Goal: Information Seeking & Learning: Learn about a topic

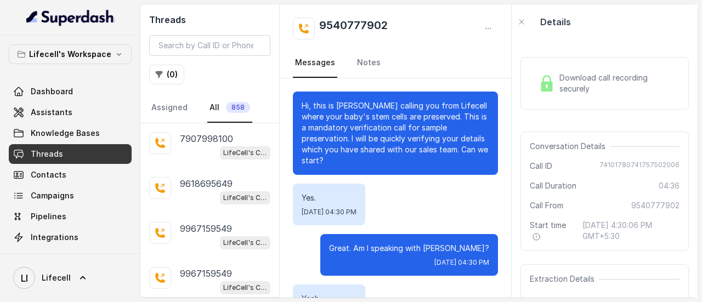
scroll to position [1989, 0]
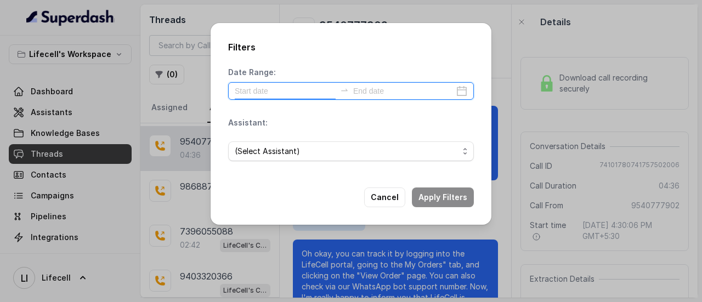
click at [277, 90] on input at bounding box center [285, 91] width 101 height 12
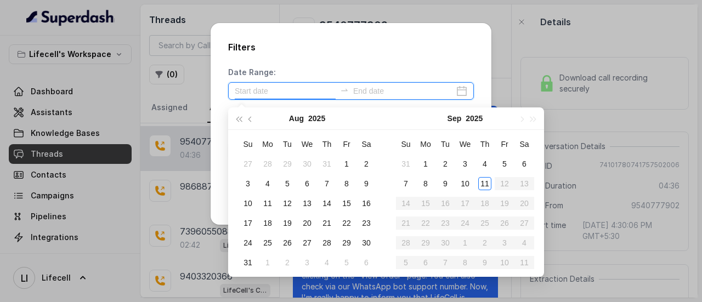
type input "[DATE]"
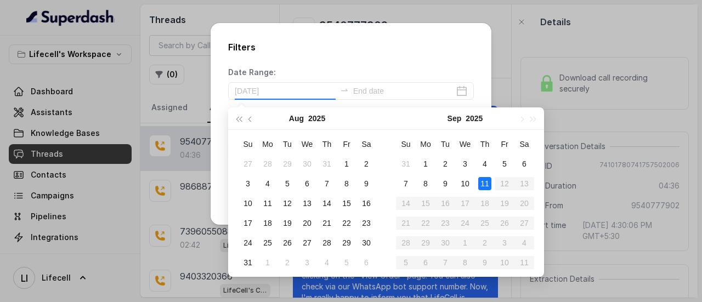
click at [482, 184] on div "11" at bounding box center [484, 183] width 13 height 13
type input "[DATE]"
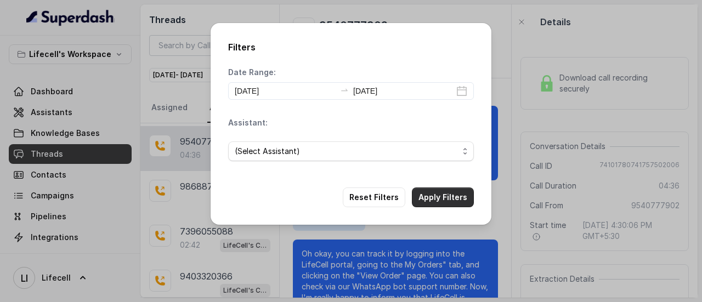
click at [448, 195] on button "Apply Filters" at bounding box center [443, 198] width 62 height 20
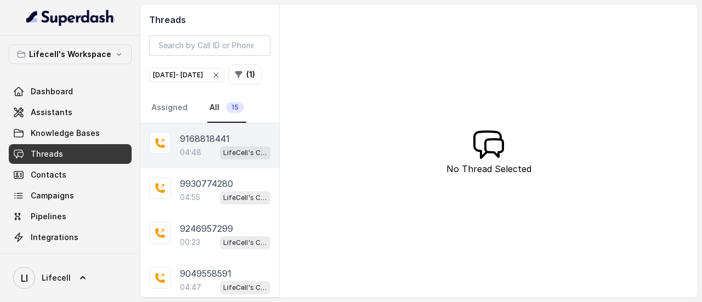
click at [211, 160] on div "04:48 LifeCell's Call Assistant" at bounding box center [225, 152] width 91 height 14
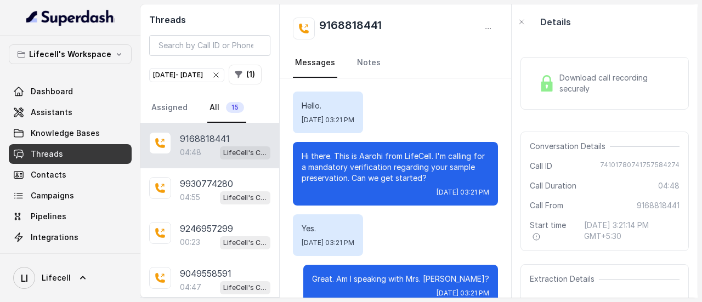
scroll to position [3032, 0]
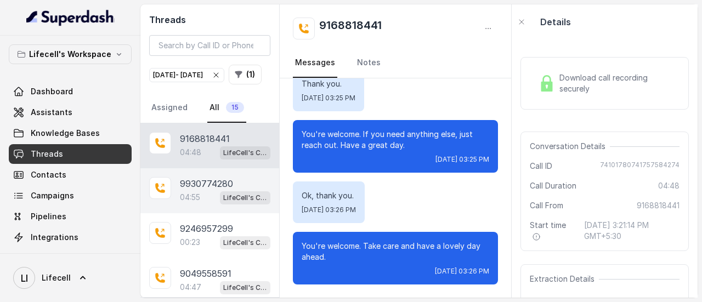
click at [220, 205] on span "LifeCell's Call Assistant" at bounding box center [245, 197] width 50 height 13
